Goal: Task Accomplishment & Management: Manage account settings

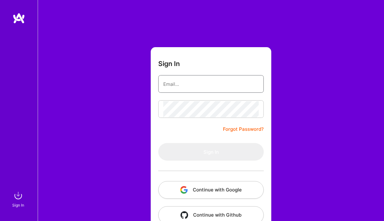
click at [182, 83] on input "email" at bounding box center [210, 84] width 95 height 16
click at [182, 84] on input "email" at bounding box center [210, 84] width 95 height 16
click at [178, 89] on input "email" at bounding box center [210, 84] width 95 height 16
type input "[EMAIL_ADDRESS][DOMAIN_NAME]"
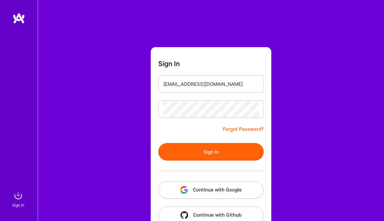
click at [208, 148] on button "Sign In" at bounding box center [210, 152] width 105 height 18
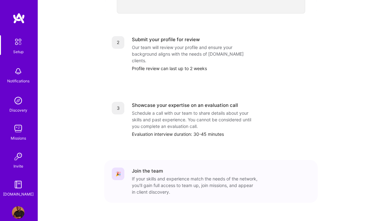
scroll to position [256, 0]
